Goal: Complete application form

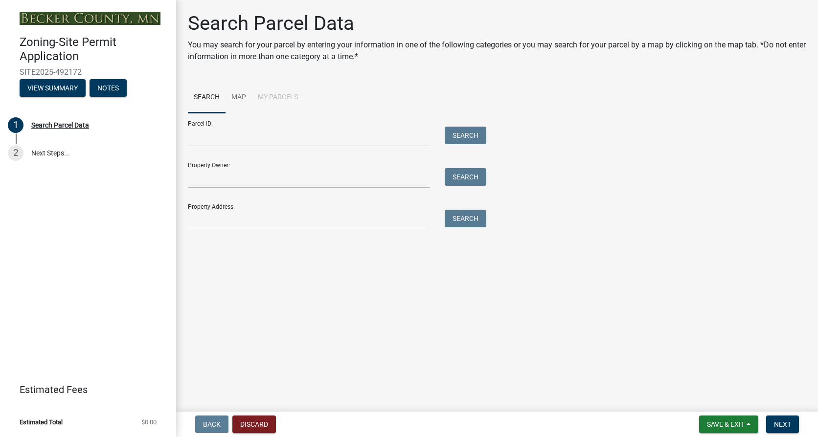
click at [289, 126] on div "Parcel ID: Search" at bounding box center [334, 130] width 293 height 34
click at [253, 174] on input "Property Owner:" at bounding box center [309, 178] width 242 height 20
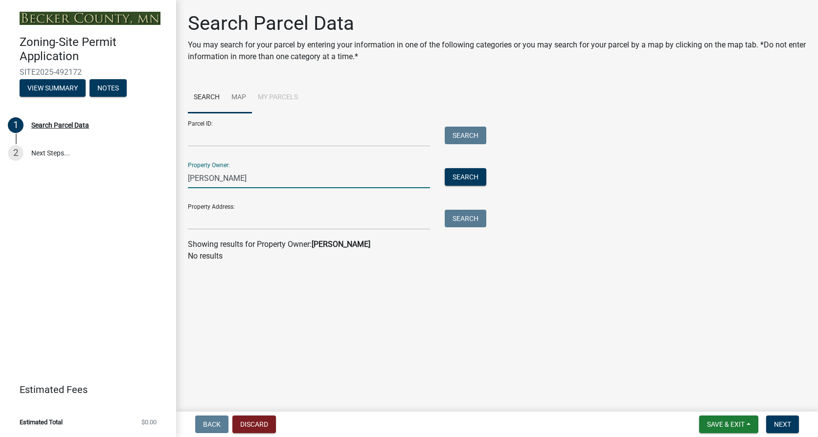
type input "[PERSON_NAME]"
click at [244, 90] on link "Map" at bounding box center [238, 97] width 26 height 31
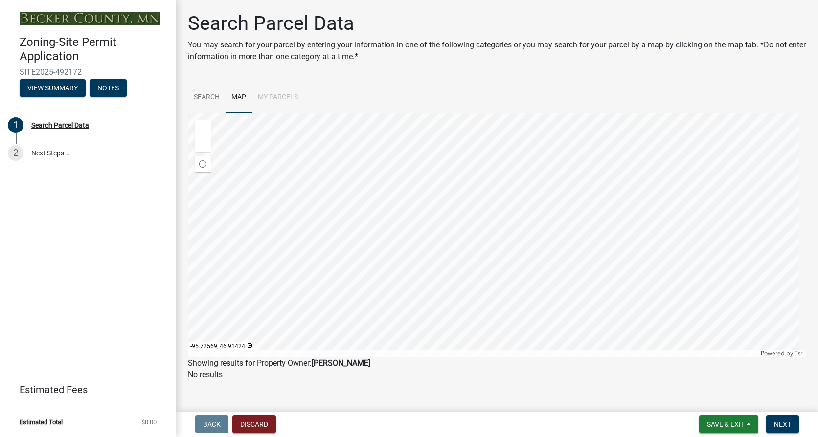
click at [483, 244] on div at bounding box center [497, 235] width 618 height 245
click at [475, 230] on div at bounding box center [497, 235] width 618 height 245
click at [475, 235] on div at bounding box center [497, 235] width 618 height 245
click at [459, 187] on div at bounding box center [497, 235] width 618 height 245
click at [203, 125] on span at bounding box center [203, 128] width 8 height 8
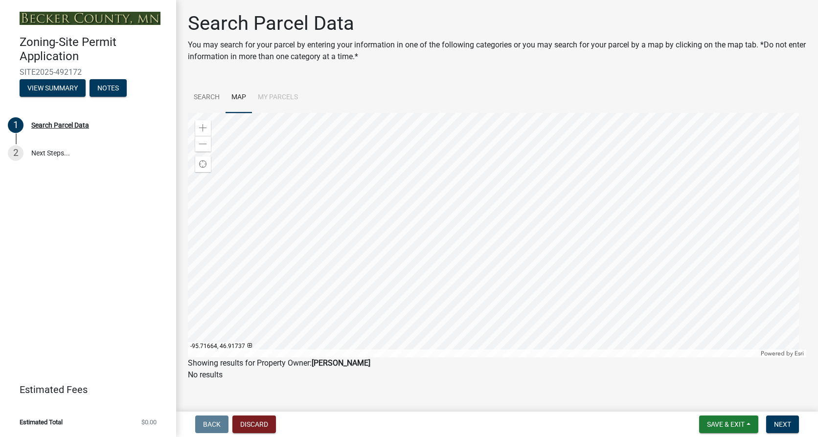
click at [273, 250] on div at bounding box center [497, 235] width 618 height 245
click at [416, 336] on div at bounding box center [497, 235] width 618 height 245
click at [507, 329] on div at bounding box center [497, 235] width 618 height 245
click at [497, 292] on div at bounding box center [497, 235] width 618 height 245
click at [562, 277] on div at bounding box center [497, 235] width 618 height 245
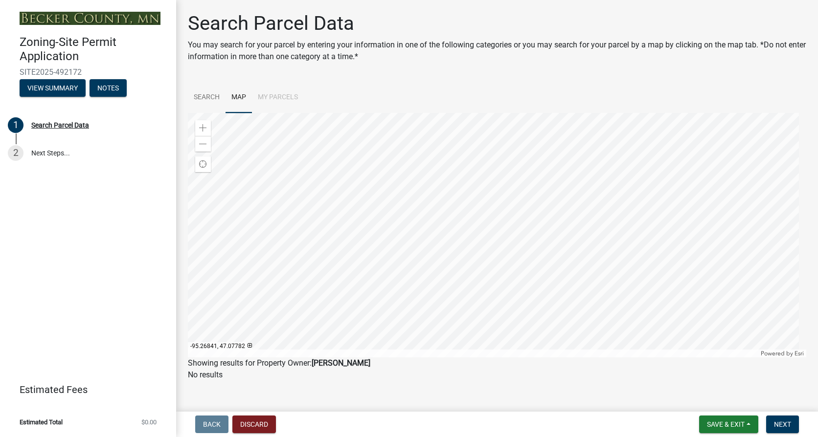
click at [647, 224] on div at bounding box center [497, 235] width 618 height 245
click at [465, 263] on div at bounding box center [497, 235] width 618 height 245
click at [504, 204] on div at bounding box center [497, 235] width 618 height 245
click at [506, 203] on div at bounding box center [497, 235] width 618 height 245
click at [425, 123] on div at bounding box center [497, 235] width 618 height 245
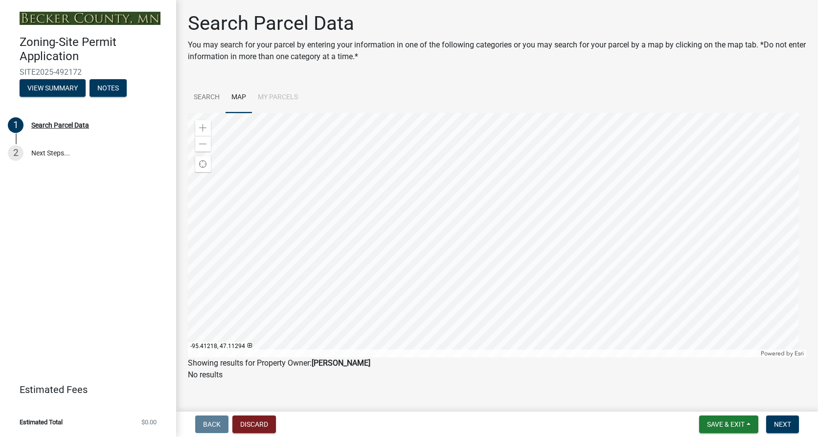
click at [469, 222] on div at bounding box center [497, 235] width 618 height 245
click at [382, 248] on div at bounding box center [497, 235] width 618 height 245
click at [386, 255] on div at bounding box center [497, 235] width 618 height 245
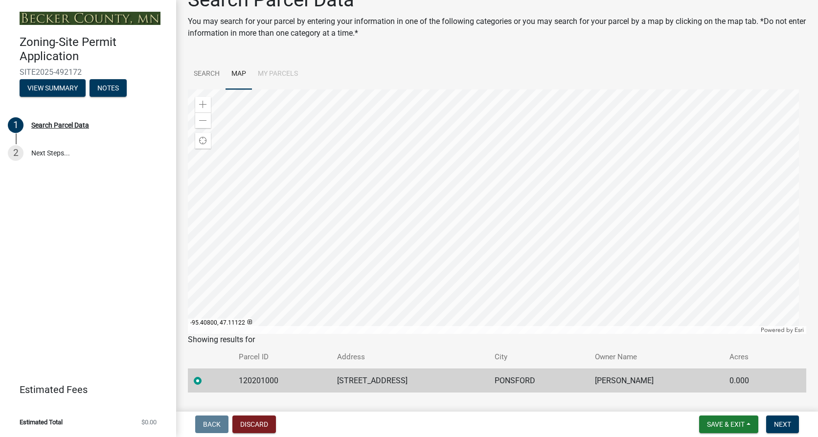
scroll to position [46, 0]
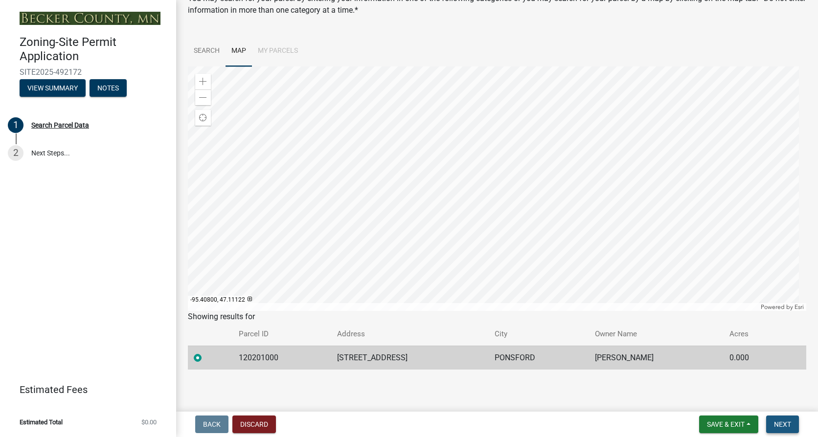
click at [786, 426] on span "Next" at bounding box center [782, 425] width 17 height 8
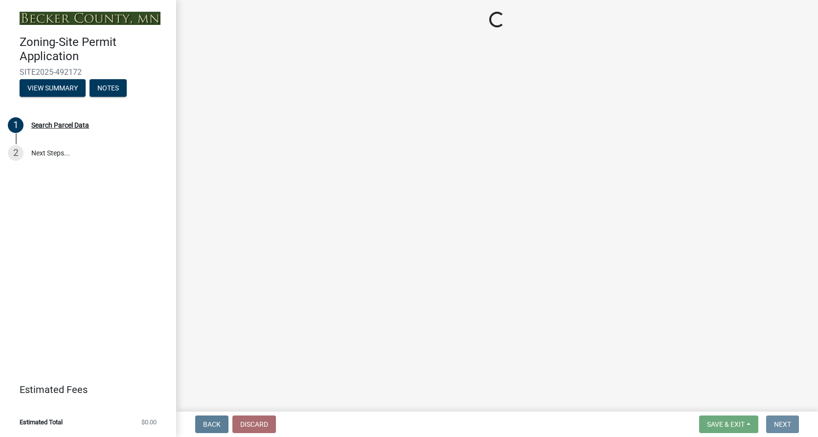
scroll to position [0, 0]
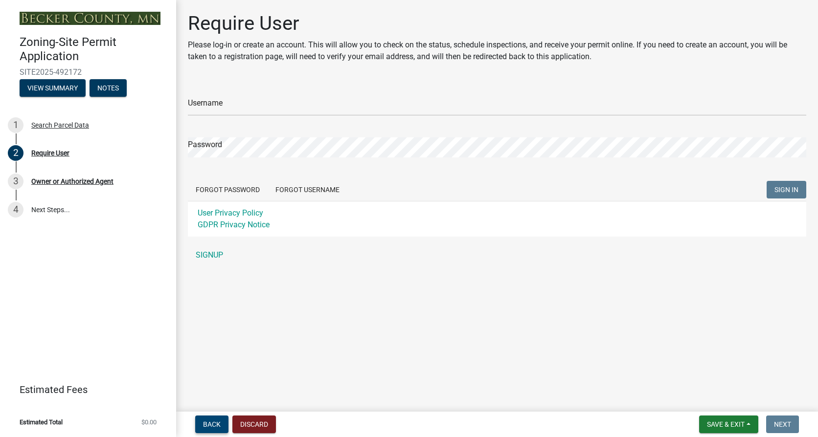
click at [206, 433] on button "Back" at bounding box center [211, 425] width 33 height 18
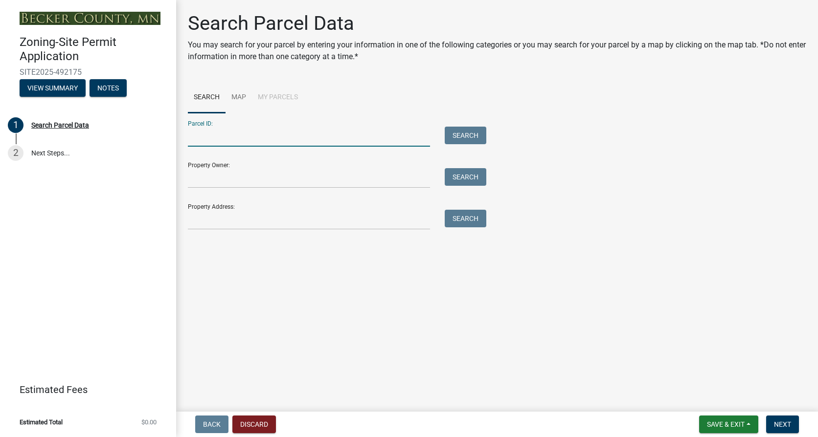
click at [279, 136] on input "Parcel ID:" at bounding box center [309, 137] width 242 height 20
click at [219, 223] on input "Property Address:" at bounding box center [309, 220] width 242 height 20
